Goal: Entertainment & Leisure: Consume media (video, audio)

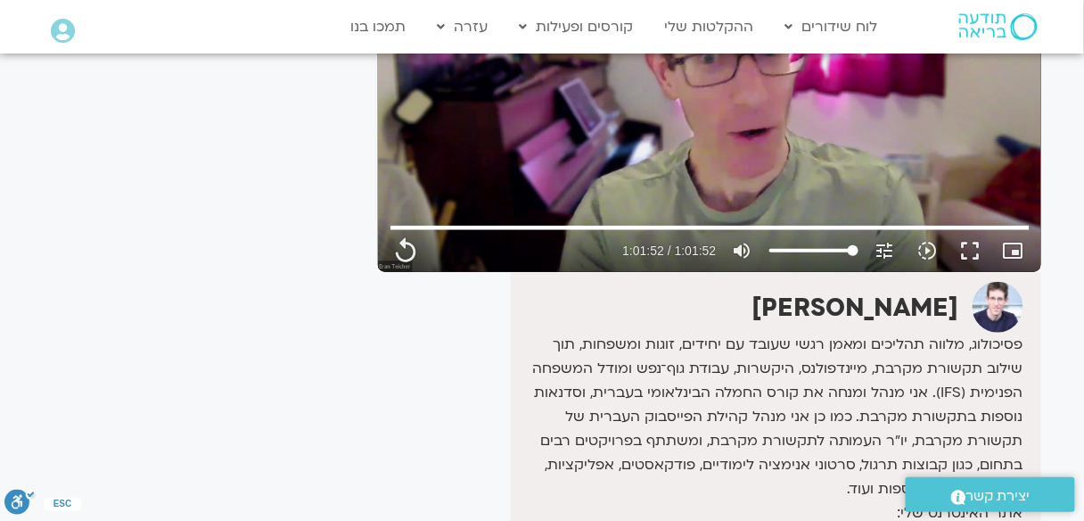
scroll to position [285, 0]
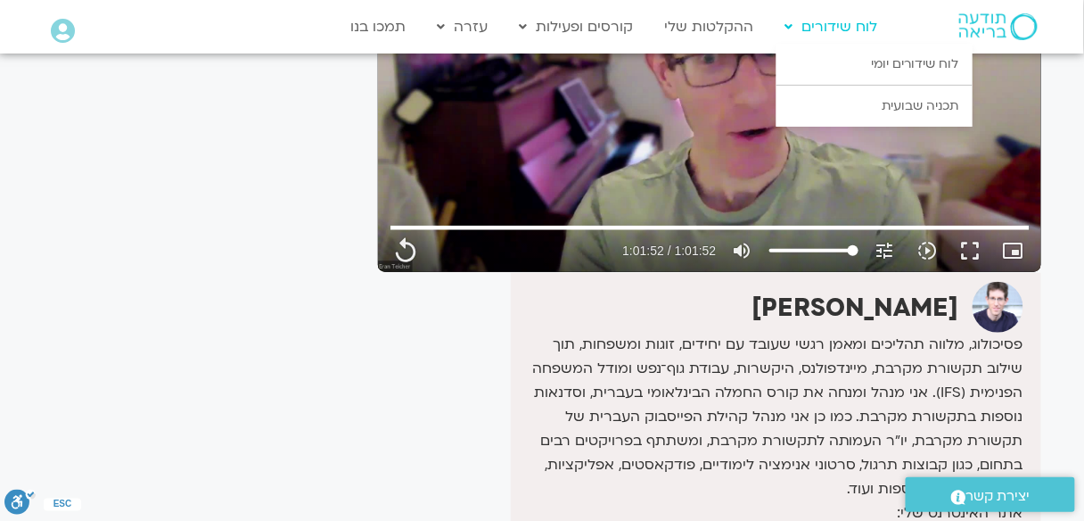
click at [844, 25] on link "לוח שידורים" at bounding box center [831, 27] width 111 height 34
click at [845, 51] on link "לוח שידורים יומי" at bounding box center [874, 64] width 196 height 41
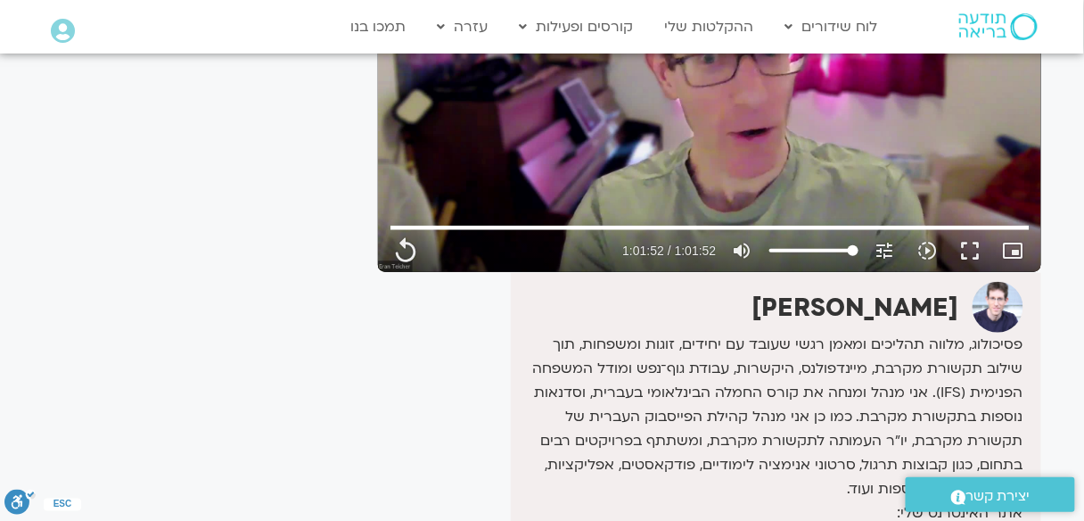
type input "3712.76"
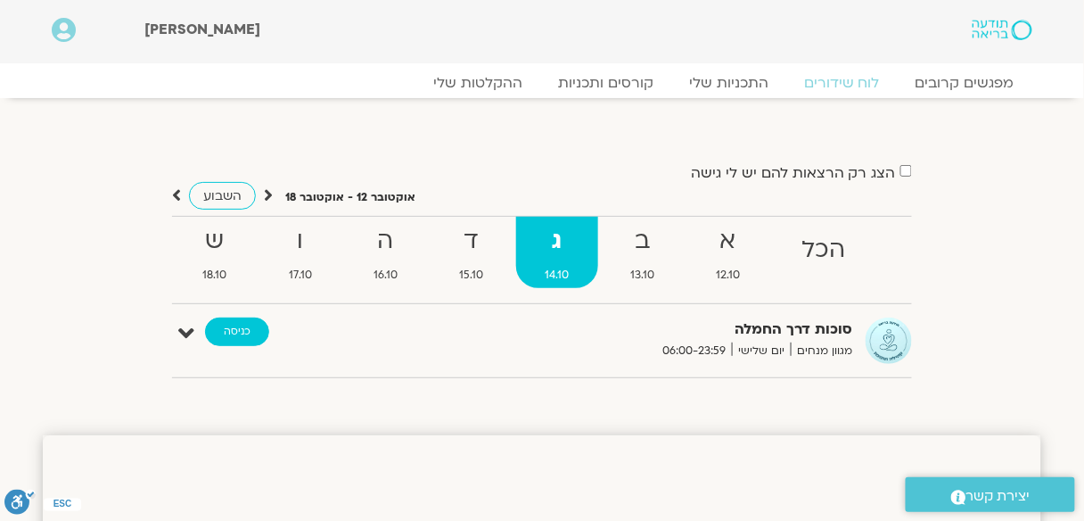
click at [254, 332] on link "כניסה" at bounding box center [237, 331] width 64 height 29
click at [242, 332] on link "כניסה" at bounding box center [237, 331] width 64 height 29
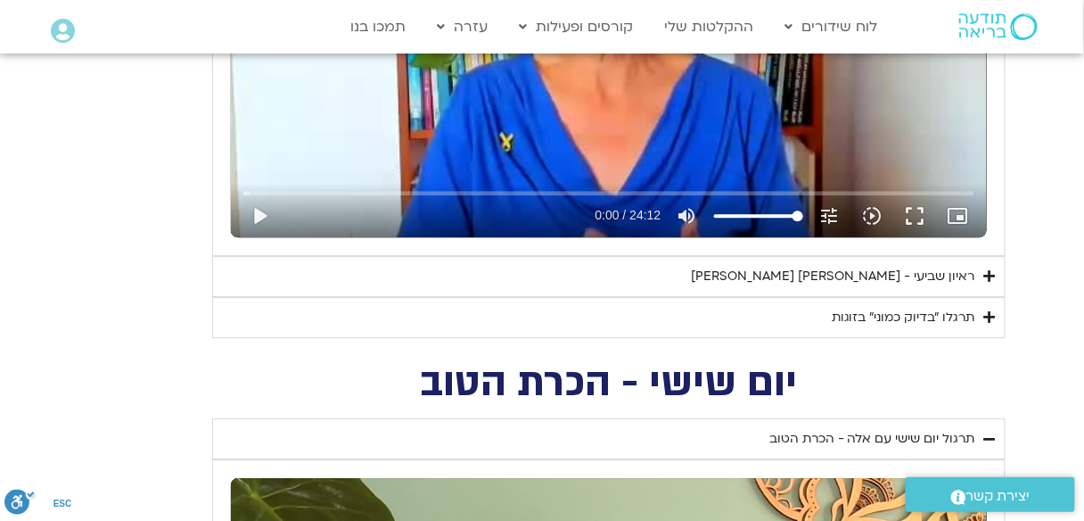
scroll to position [1141, 0]
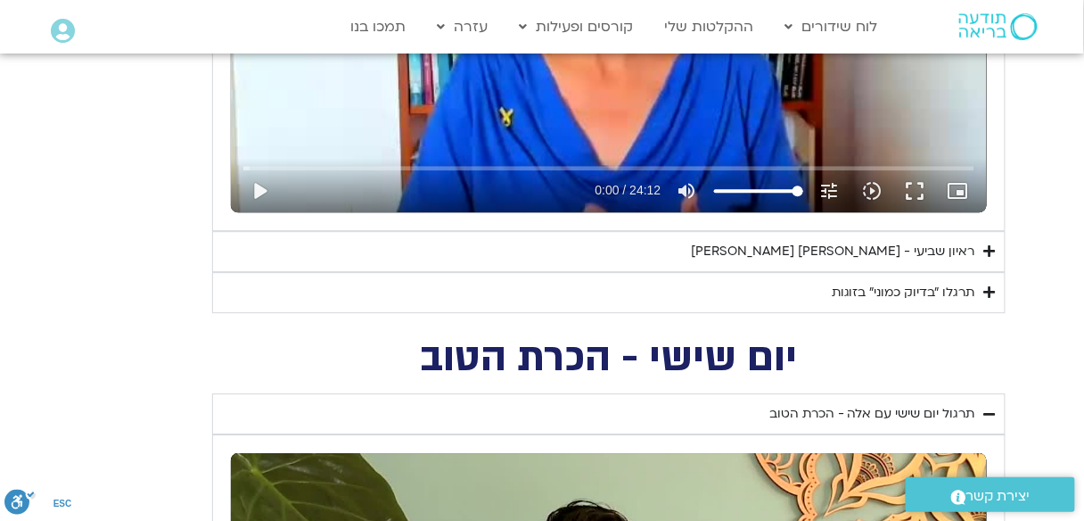
click at [895, 253] on div "ראיון שביעי - [PERSON_NAME] [PERSON_NAME]" at bounding box center [833, 251] width 284 height 21
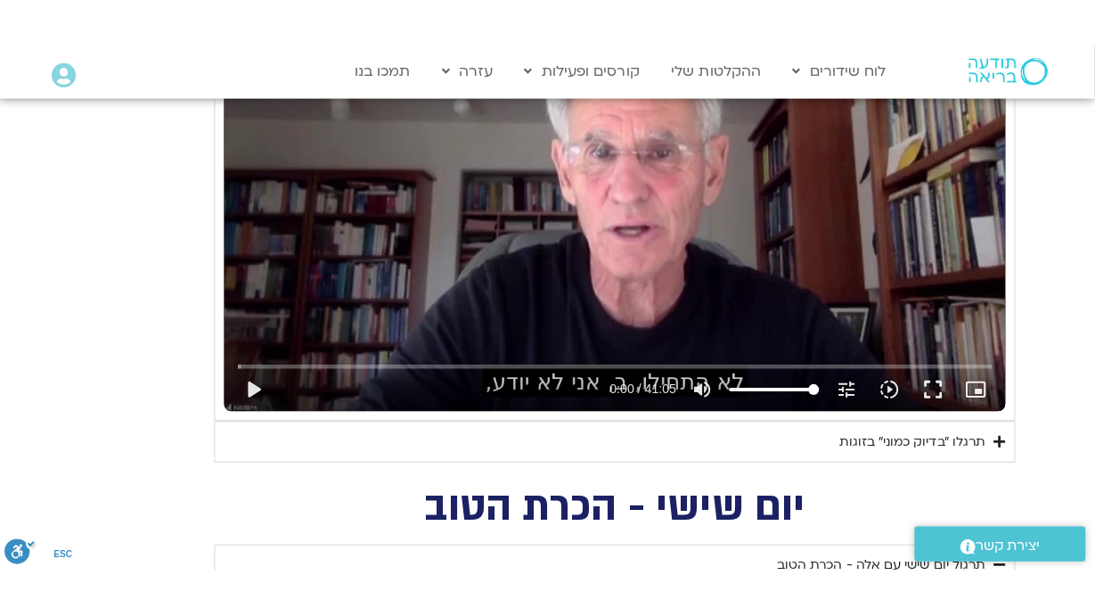
scroll to position [1497, 0]
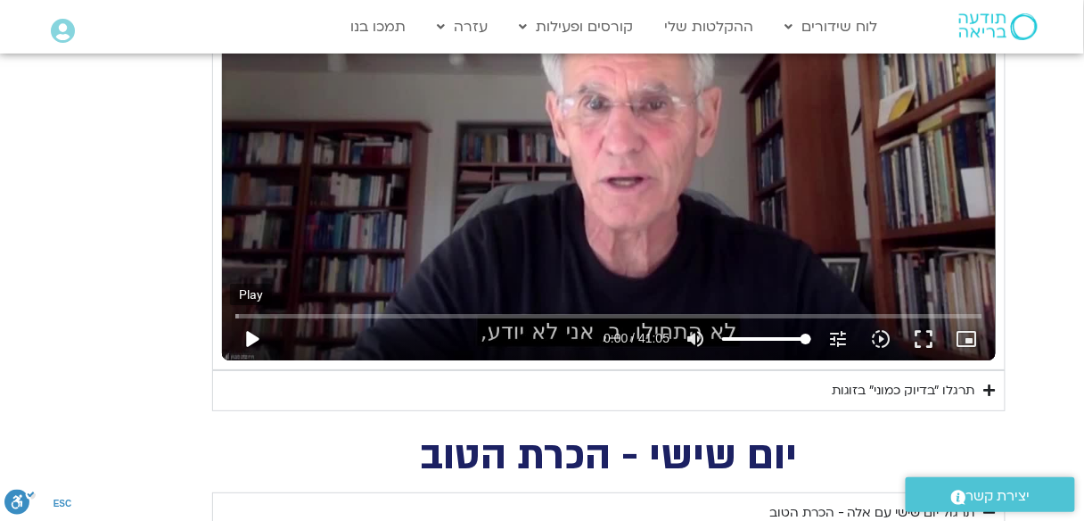
click at [263, 356] on button "play_arrow" at bounding box center [251, 338] width 43 height 43
click at [267, 316] on input "Seek" at bounding box center [609, 315] width 748 height 11
click at [922, 332] on button "fullscreen" at bounding box center [923, 338] width 43 height 43
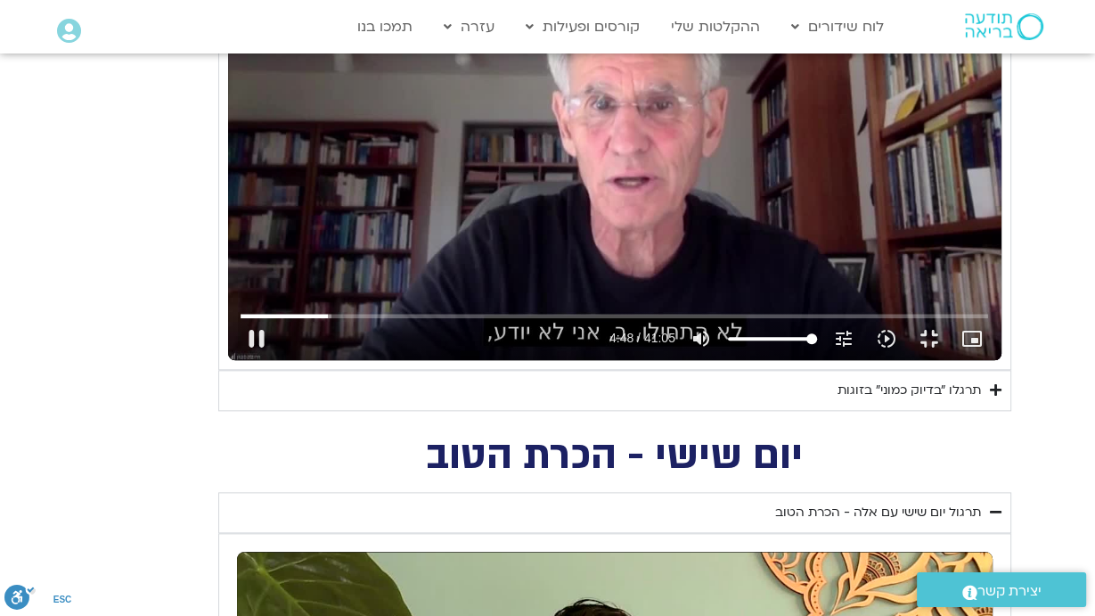
type input "288.868564"
